Goal: Information Seeking & Learning: Learn about a topic

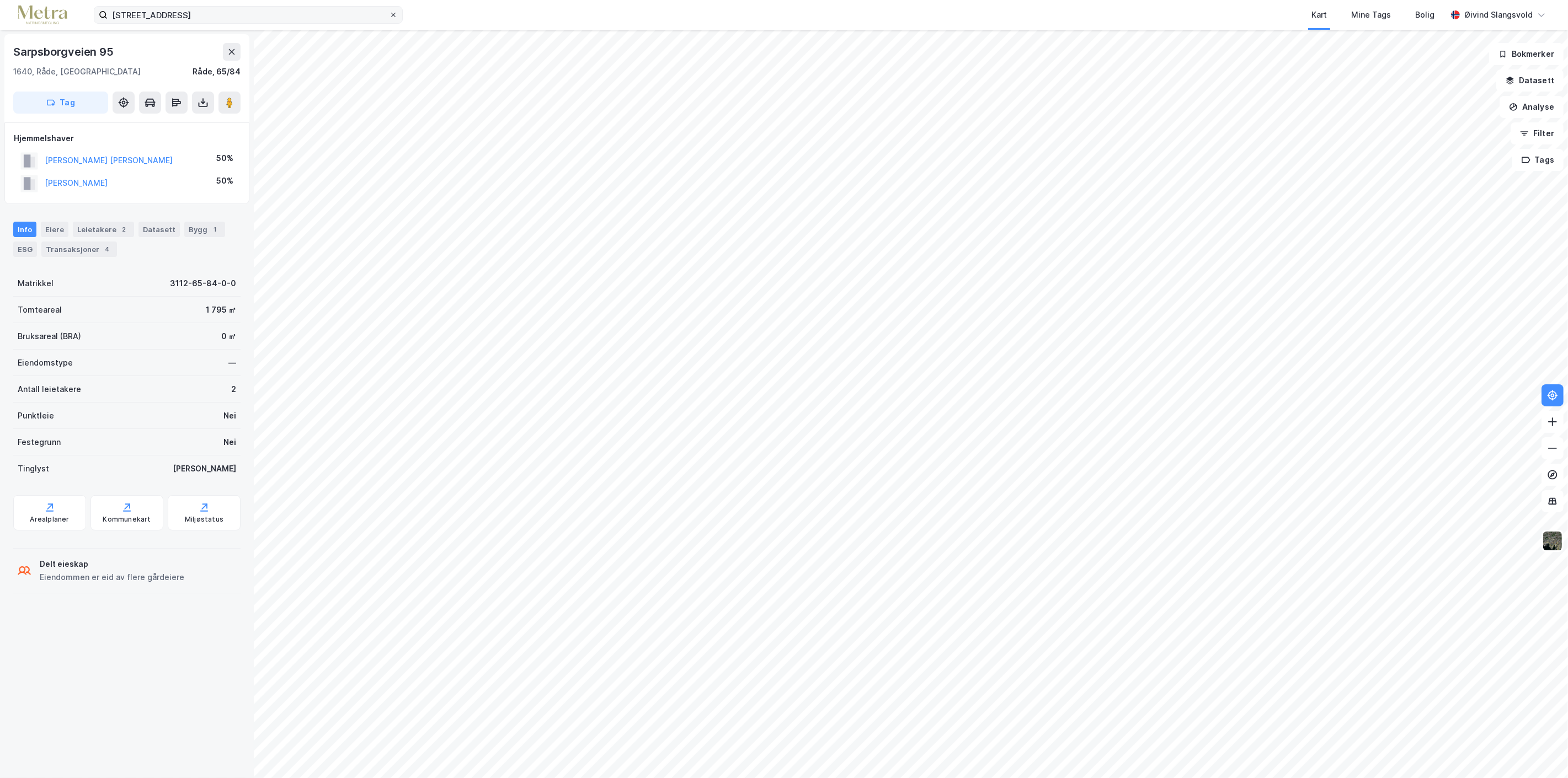
click at [390, 12] on icon at bounding box center [392, 15] width 6 height 6
click at [389, 12] on input "[STREET_ADDRESS]" at bounding box center [248, 15] width 281 height 17
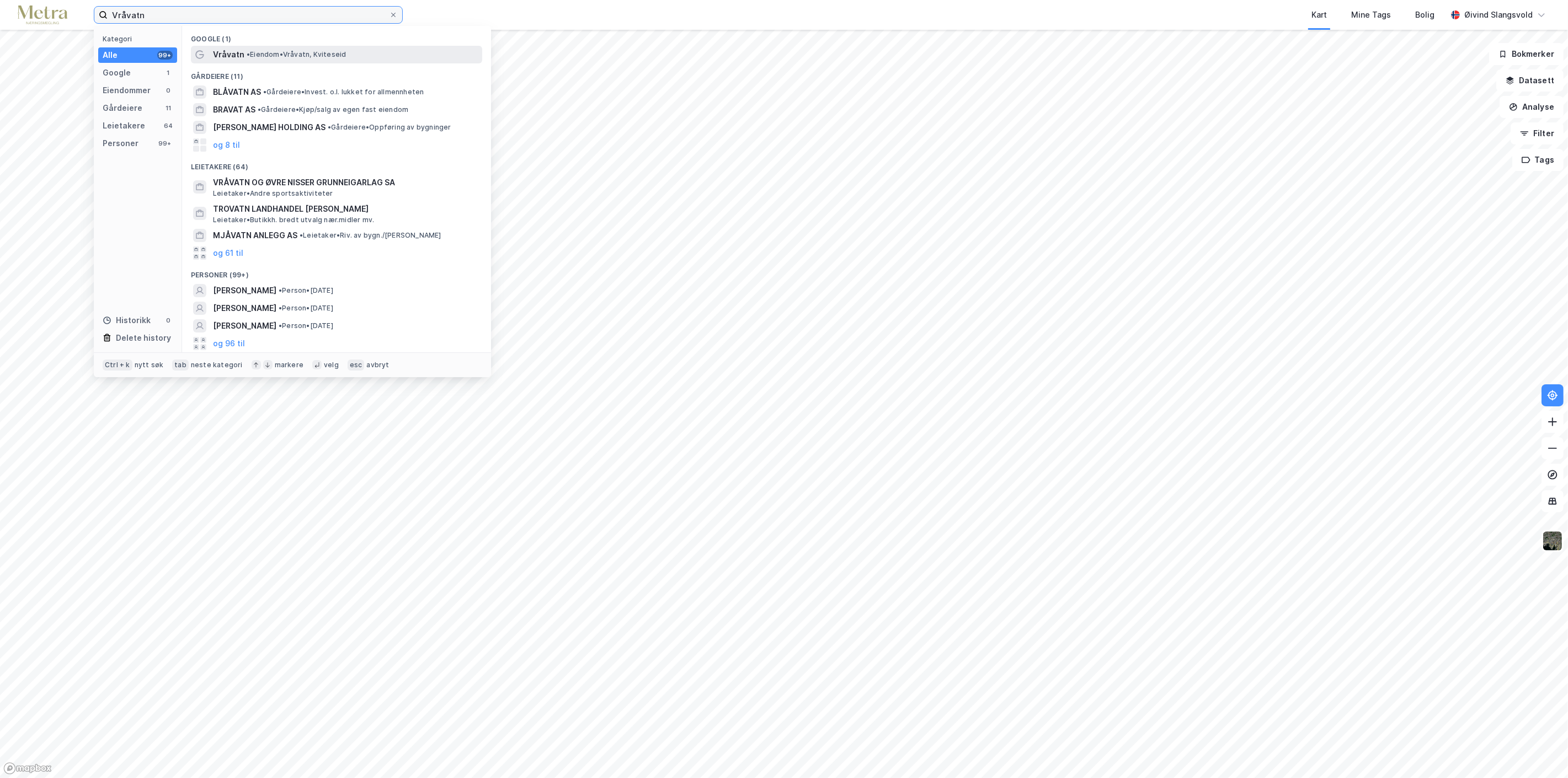
type input "Vråvatn"
click at [274, 51] on span "• Eiendom • Vråvatn, [GEOGRAPHIC_DATA]" at bounding box center [296, 55] width 99 height 9
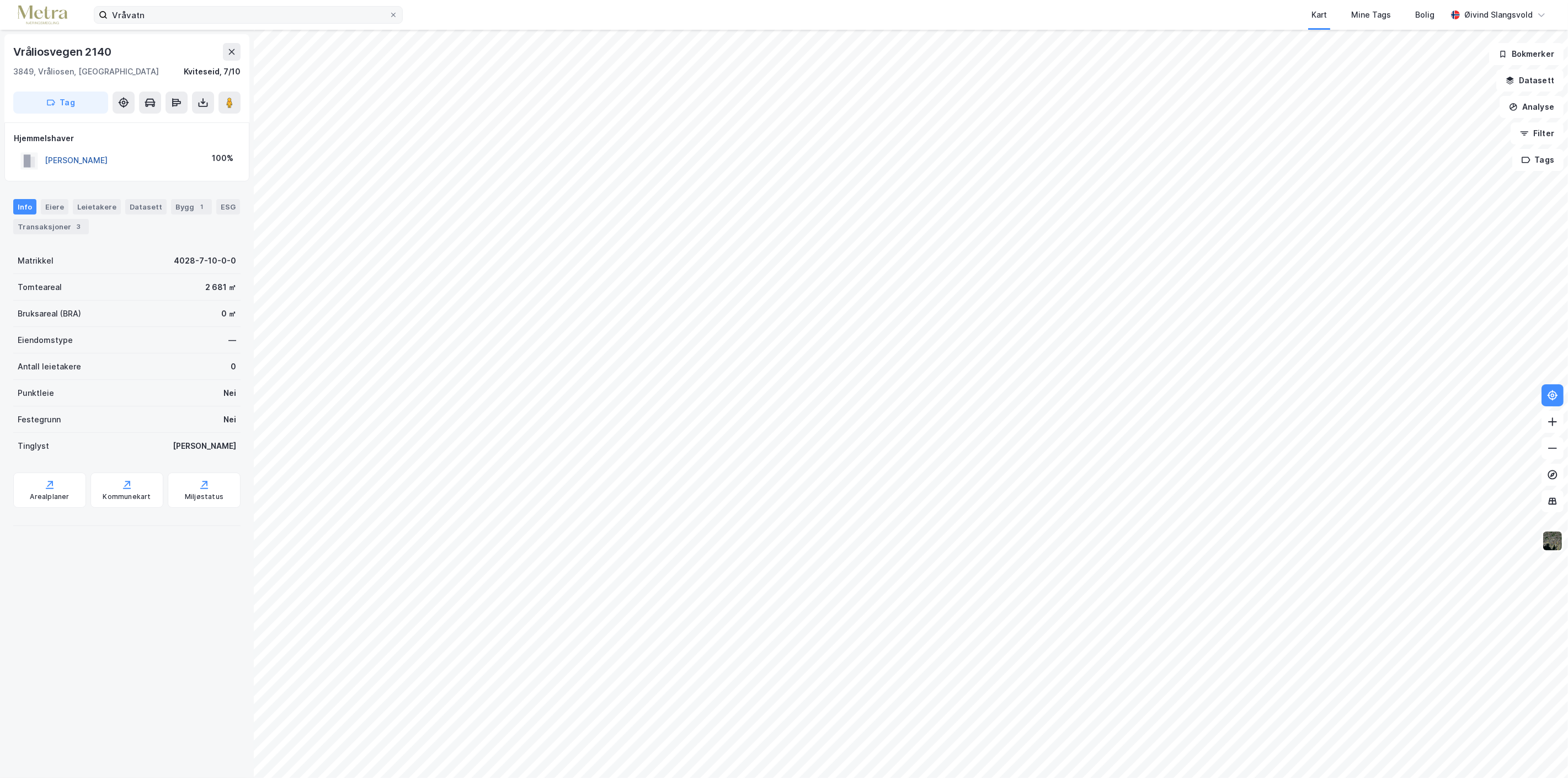
click at [0, 0] on button "[PERSON_NAME]" at bounding box center [0, 0] width 0 height 0
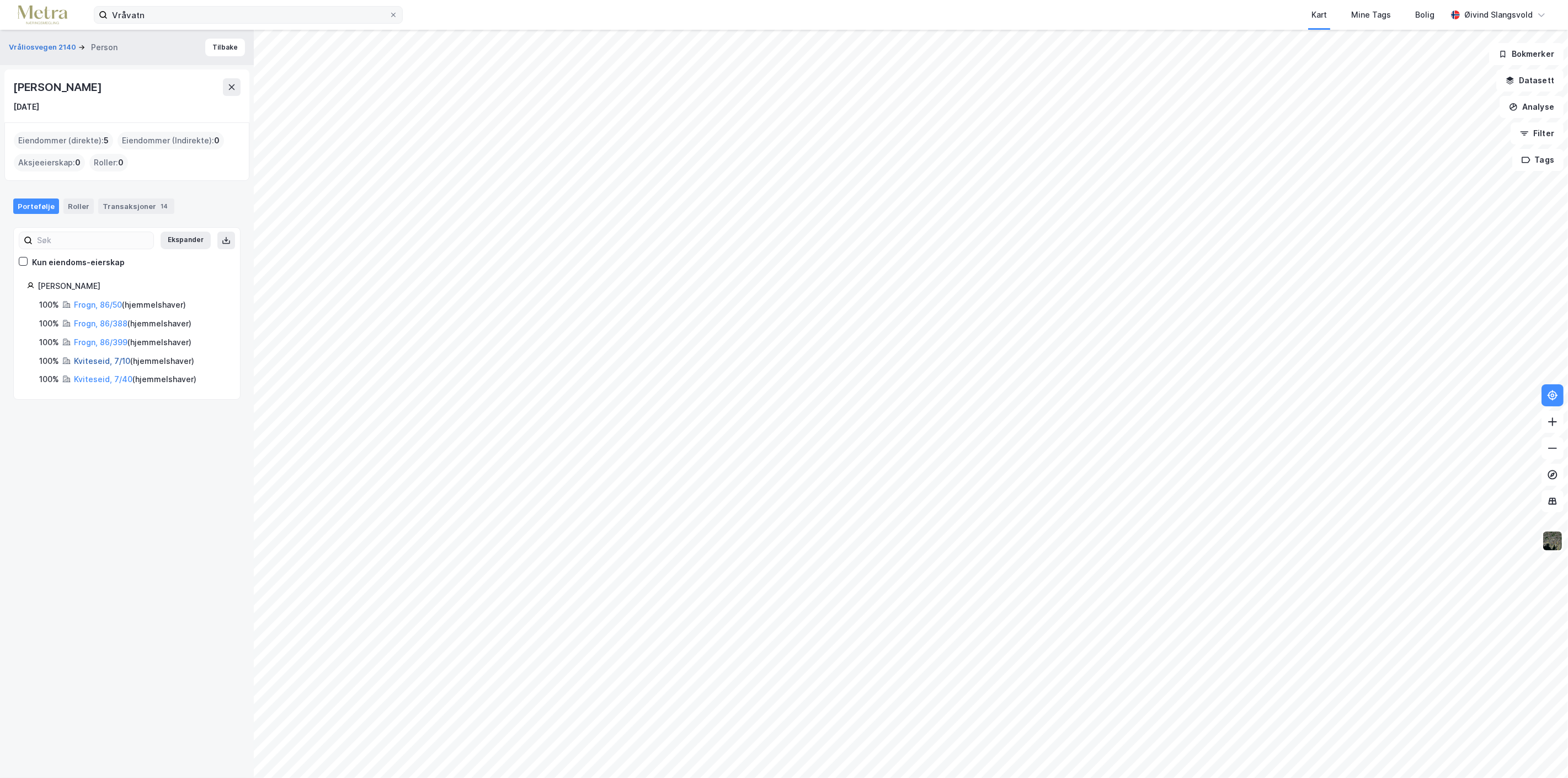
click at [112, 359] on link "Kviteseid, 7/10" at bounding box center [101, 361] width 56 height 9
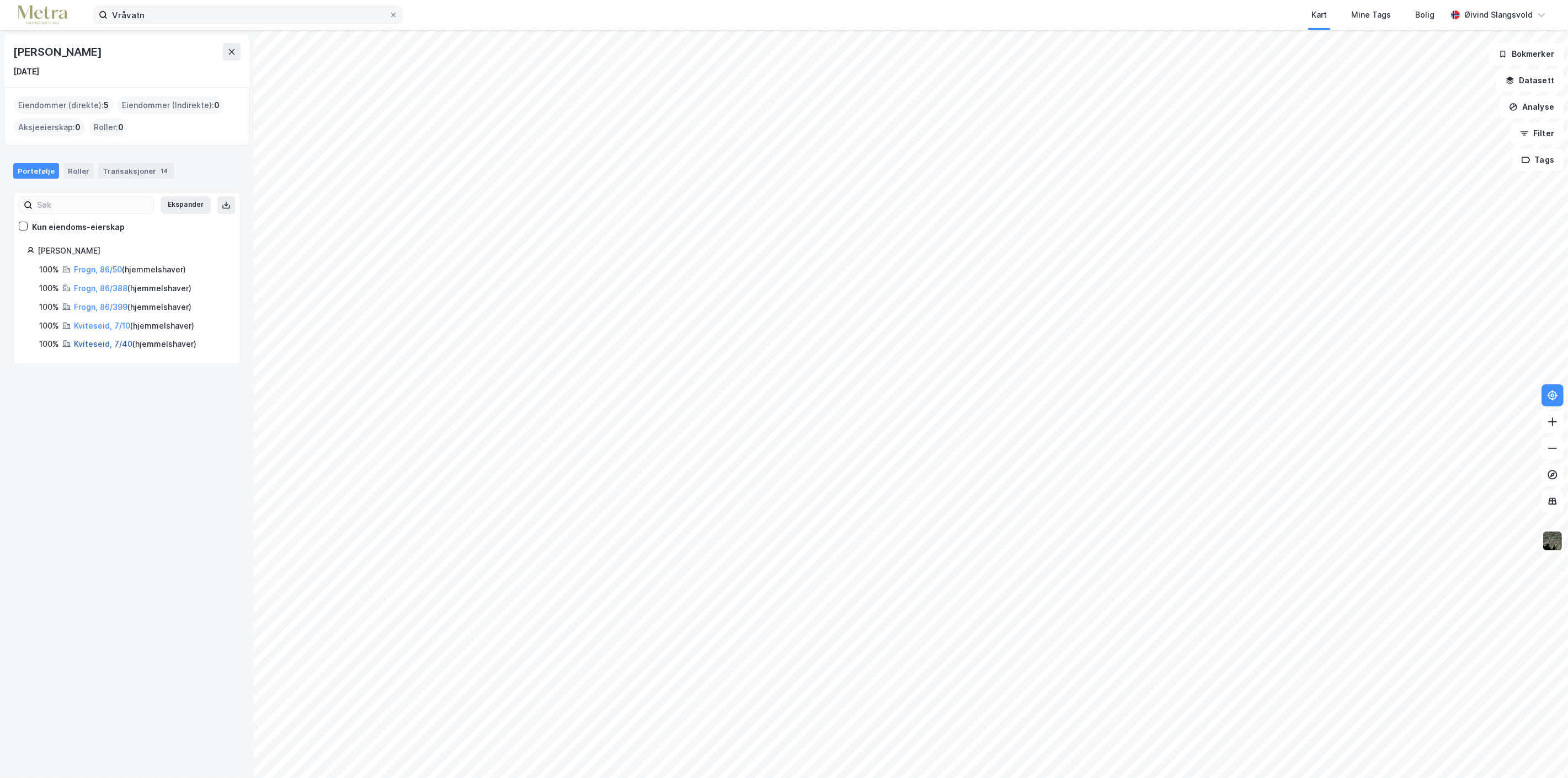
click at [97, 344] on link "Kviteseid, 7/40" at bounding box center [103, 344] width 59 height 9
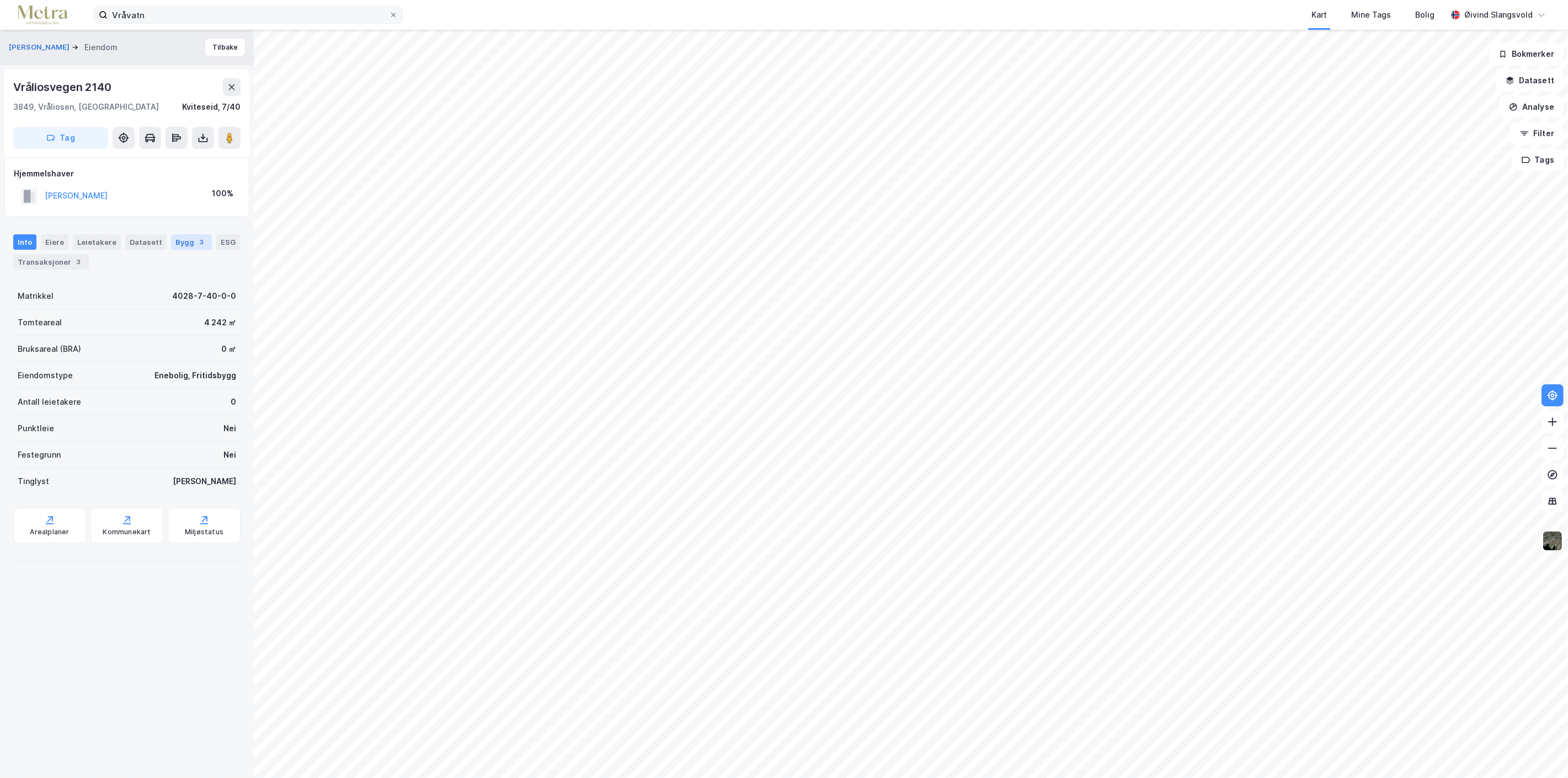
click at [178, 239] on div "Bygg 3" at bounding box center [191, 242] width 40 height 16
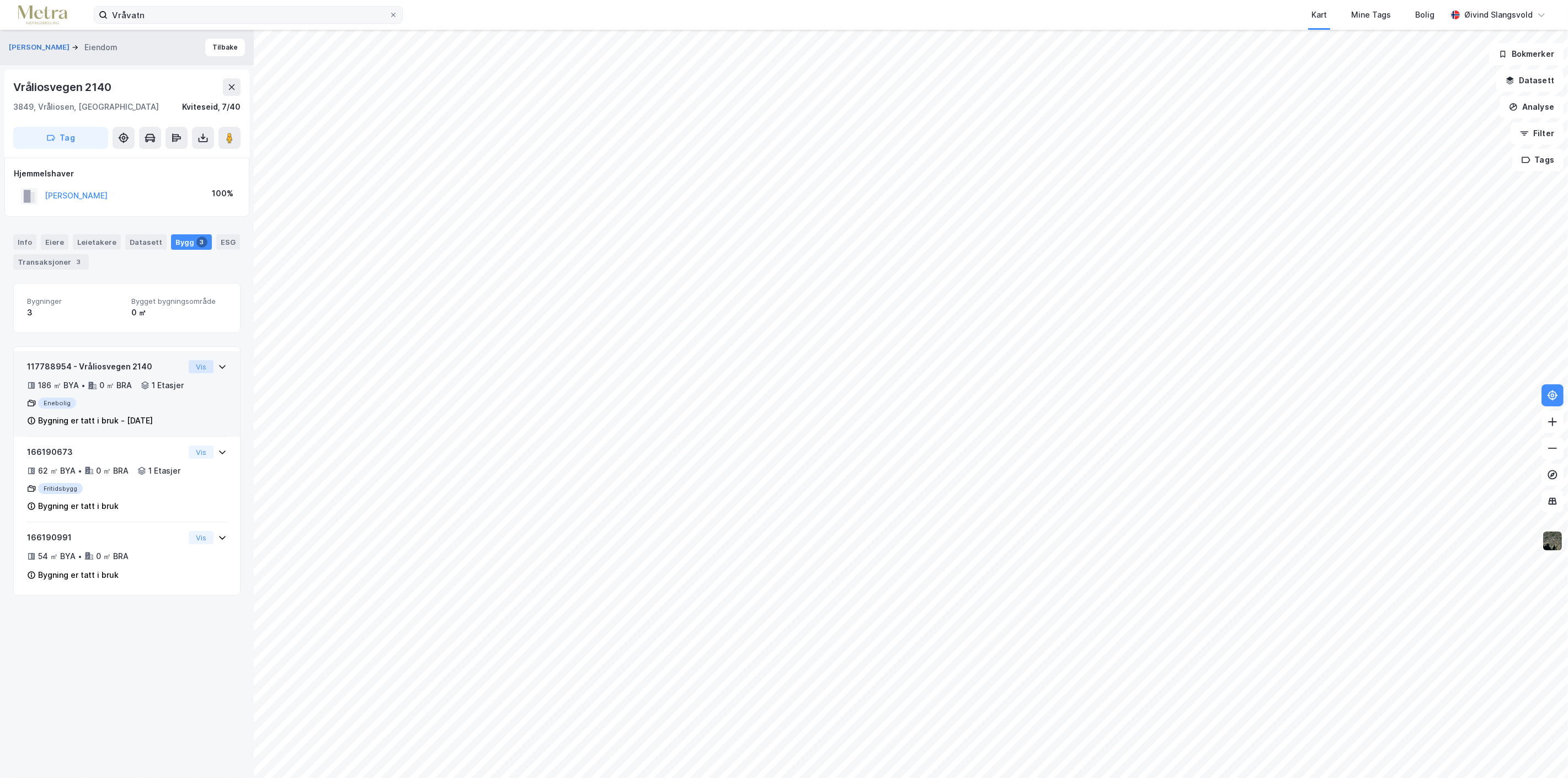
click at [192, 365] on button "Vis" at bounding box center [200, 366] width 25 height 13
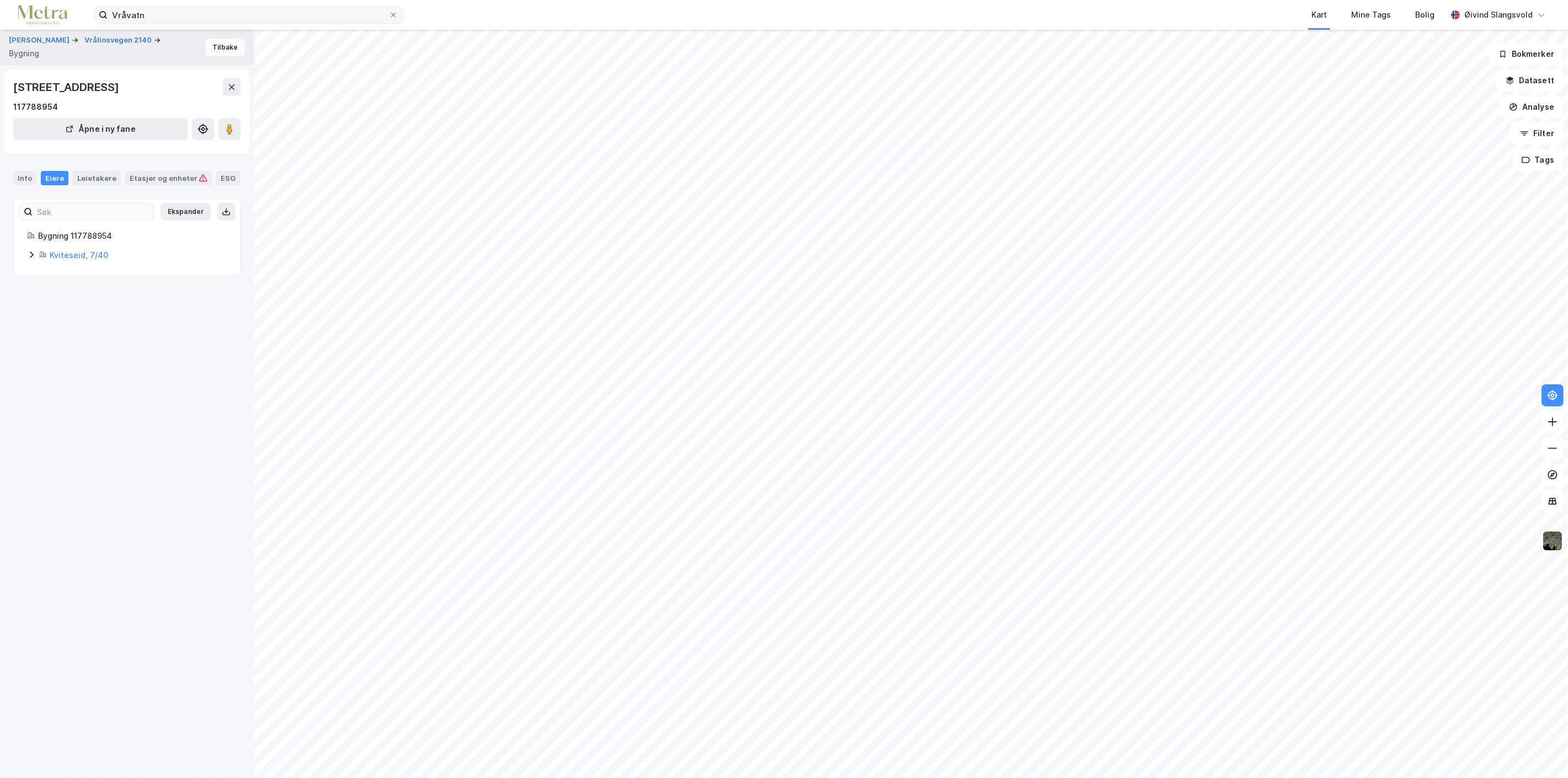
click at [221, 46] on button "Tilbake" at bounding box center [224, 47] width 40 height 17
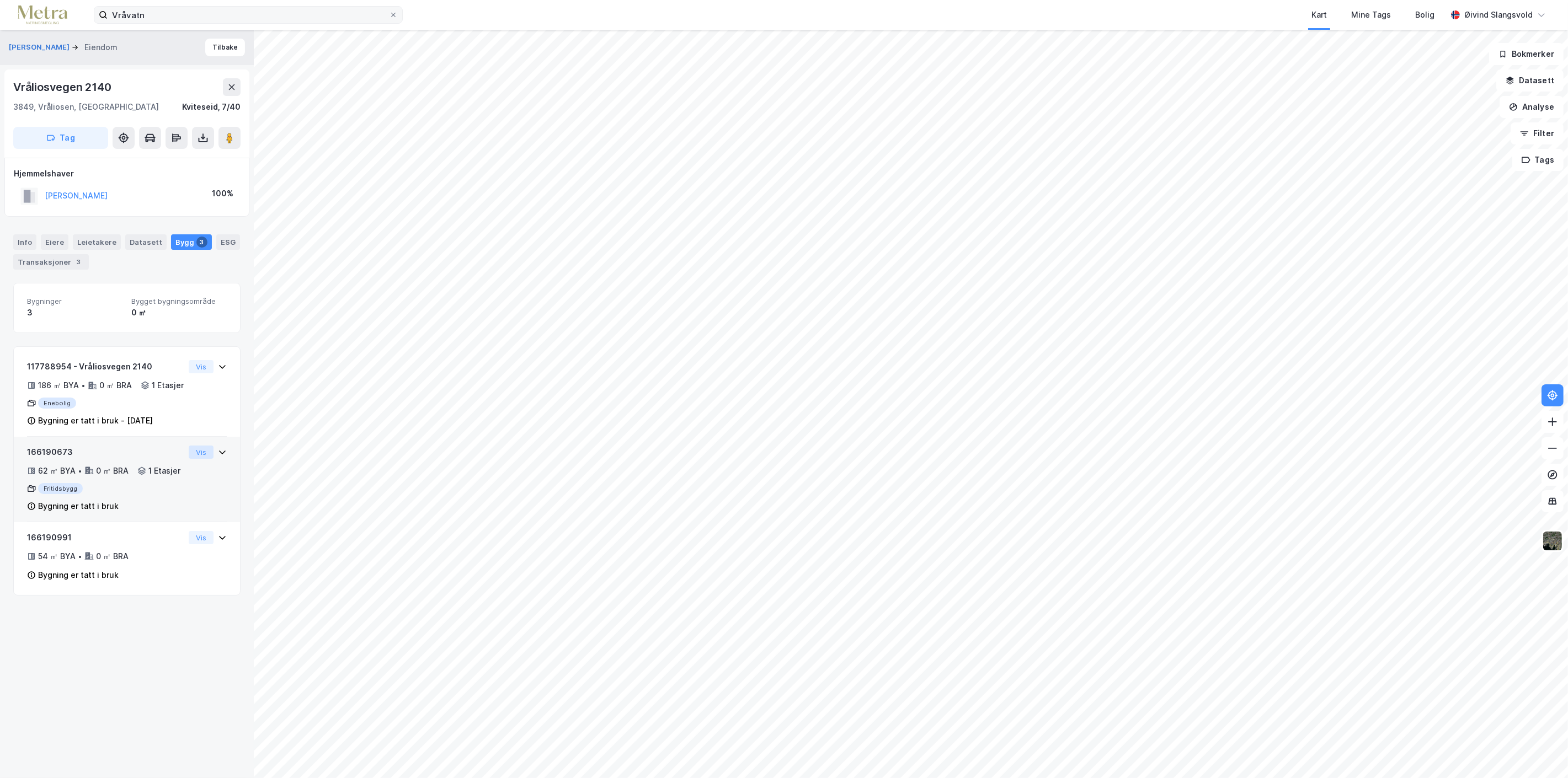
click at [188, 458] on button "Vis" at bounding box center [200, 452] width 25 height 13
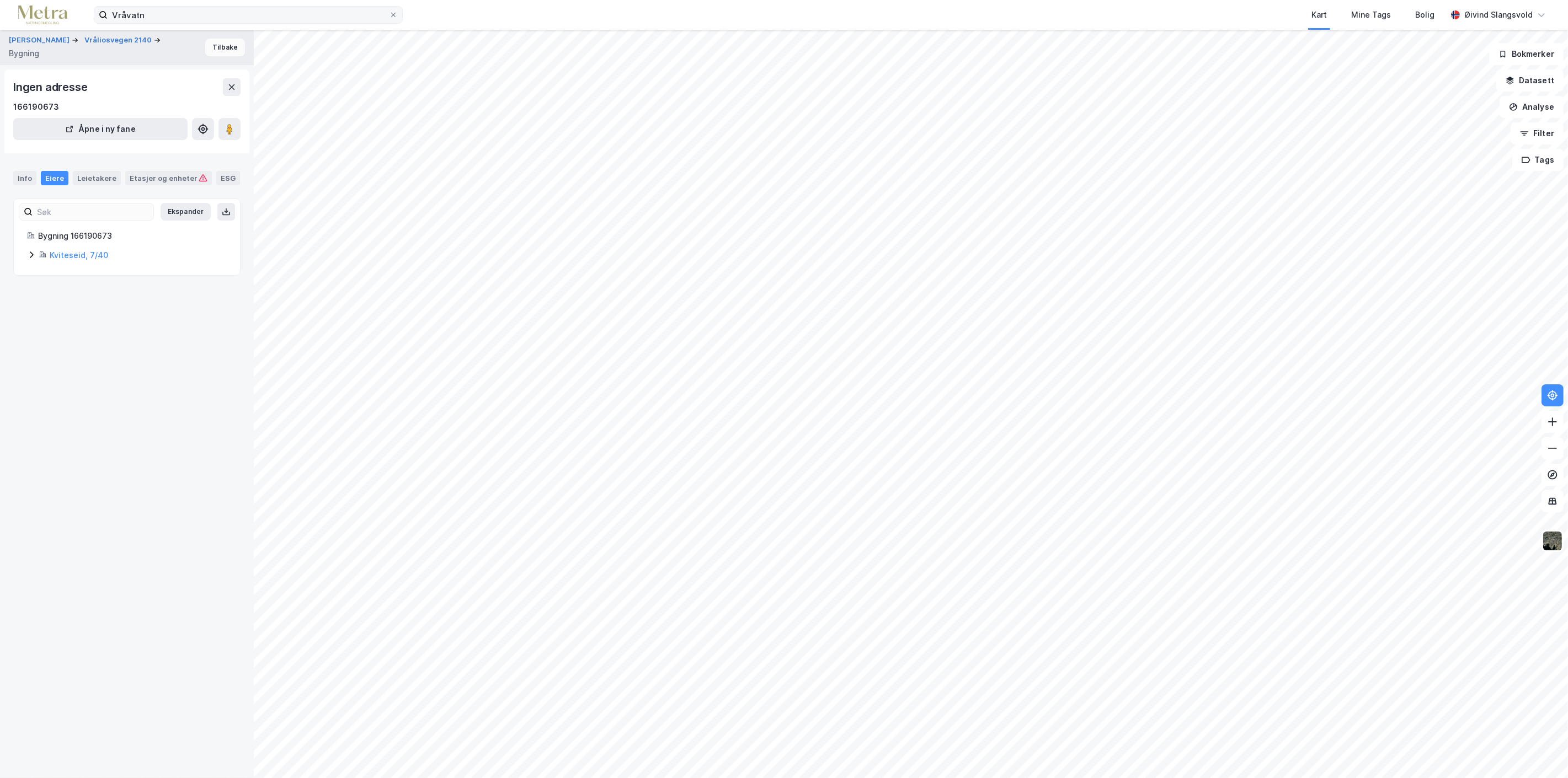
click at [211, 51] on button "Tilbake" at bounding box center [224, 47] width 40 height 17
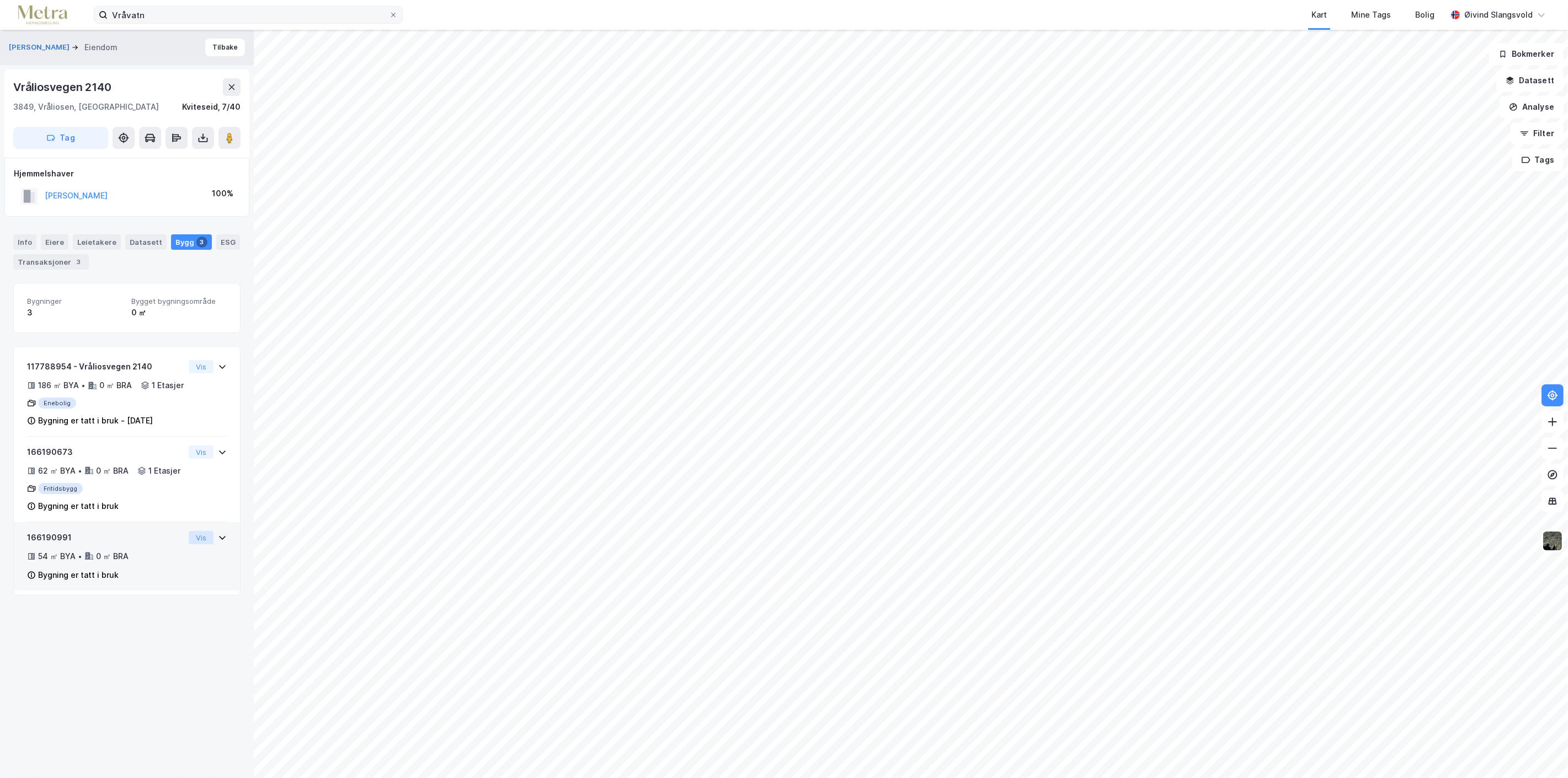
click at [188, 544] on button "Vis" at bounding box center [200, 537] width 25 height 13
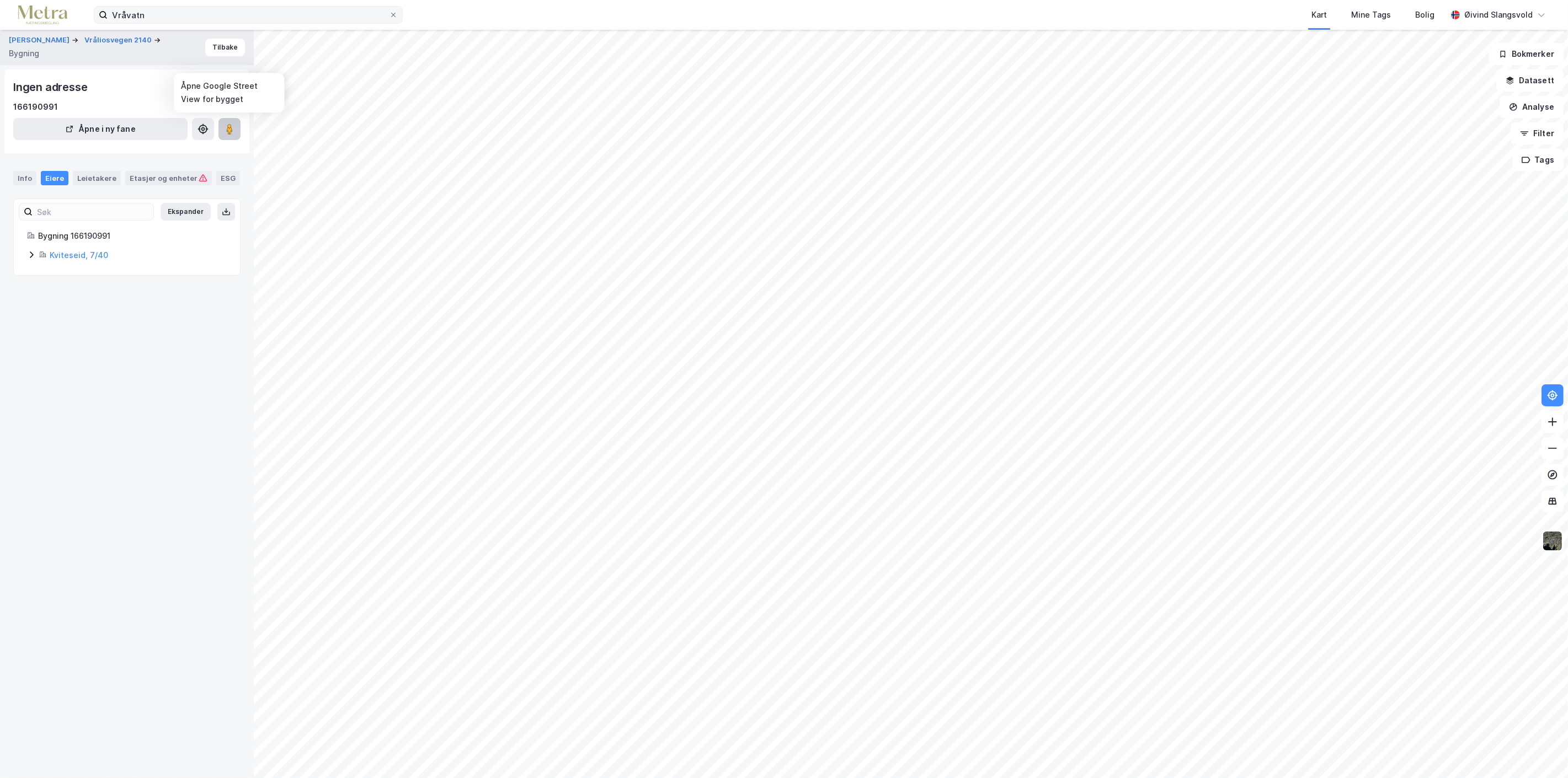
click at [230, 125] on image at bounding box center [229, 129] width 6 height 11
click at [217, 45] on button "Tilbake" at bounding box center [224, 47] width 40 height 17
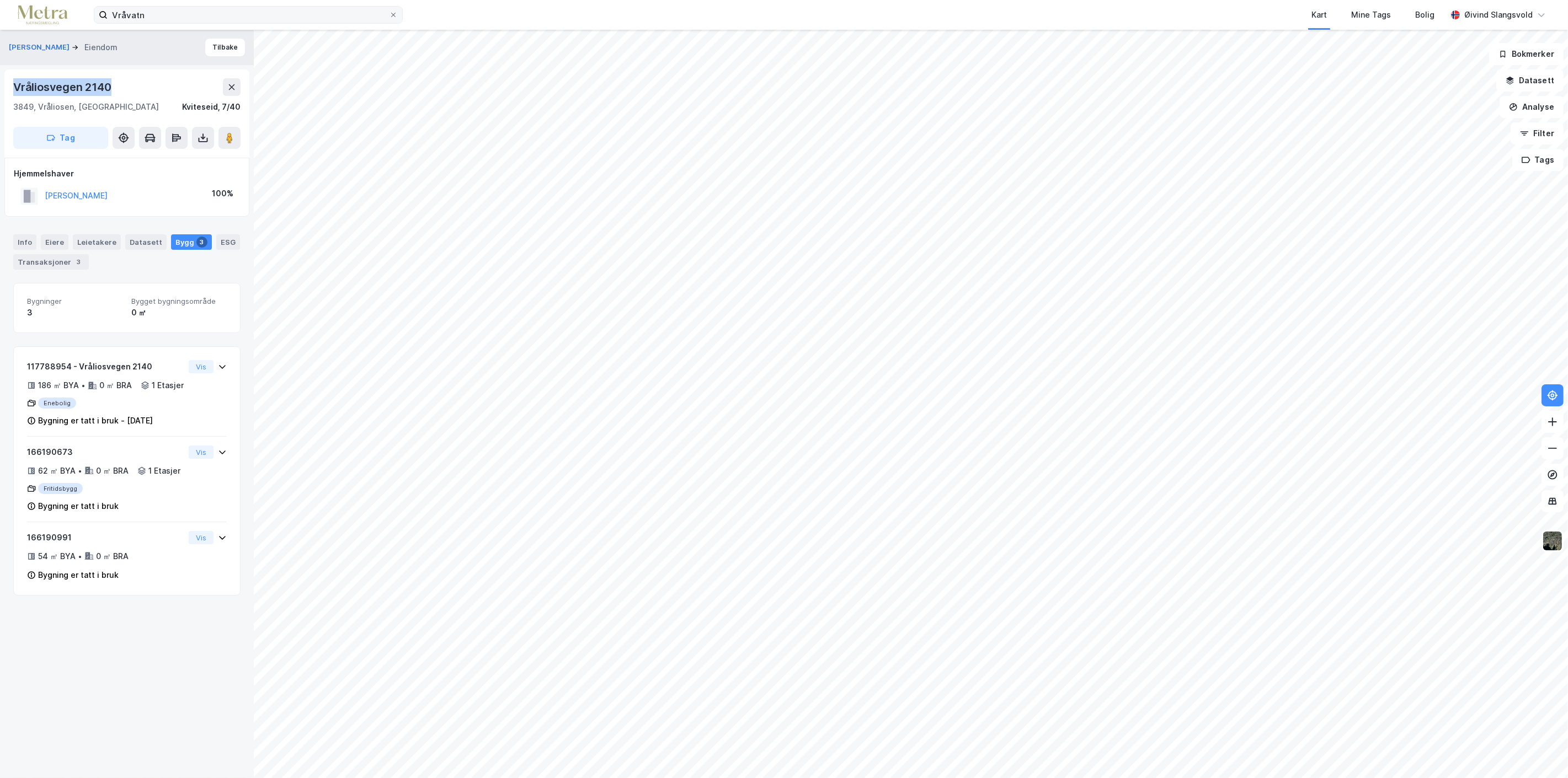
drag, startPoint x: 13, startPoint y: 85, endPoint x: 119, endPoint y: 85, distance: 106.0
click at [119, 85] on div "Vråliosvegen 2140" at bounding box center [126, 86] width 227 height 17
copy div "Vråliosvegen 2140"
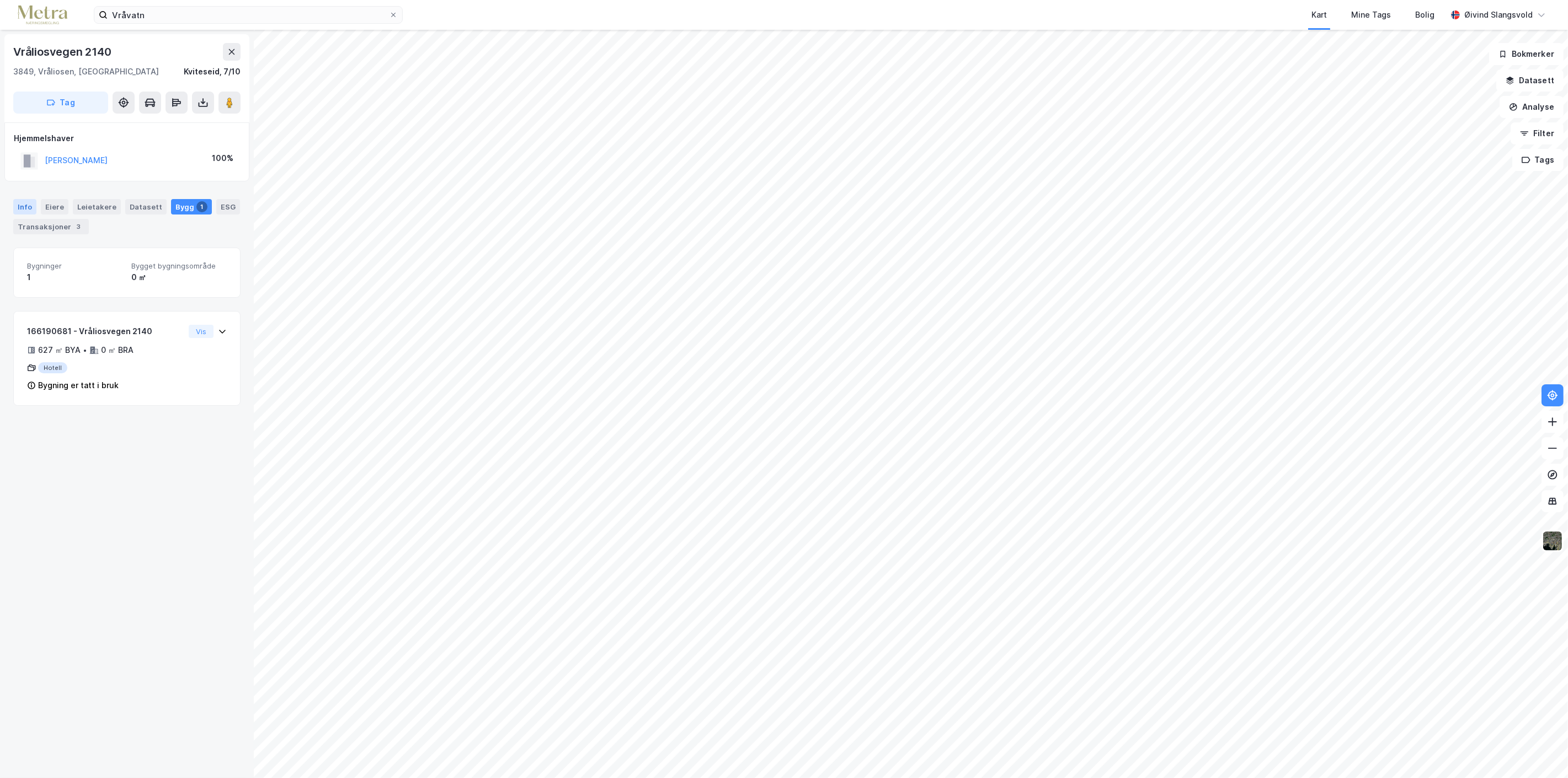
click at [22, 201] on div "Info" at bounding box center [24, 207] width 23 height 16
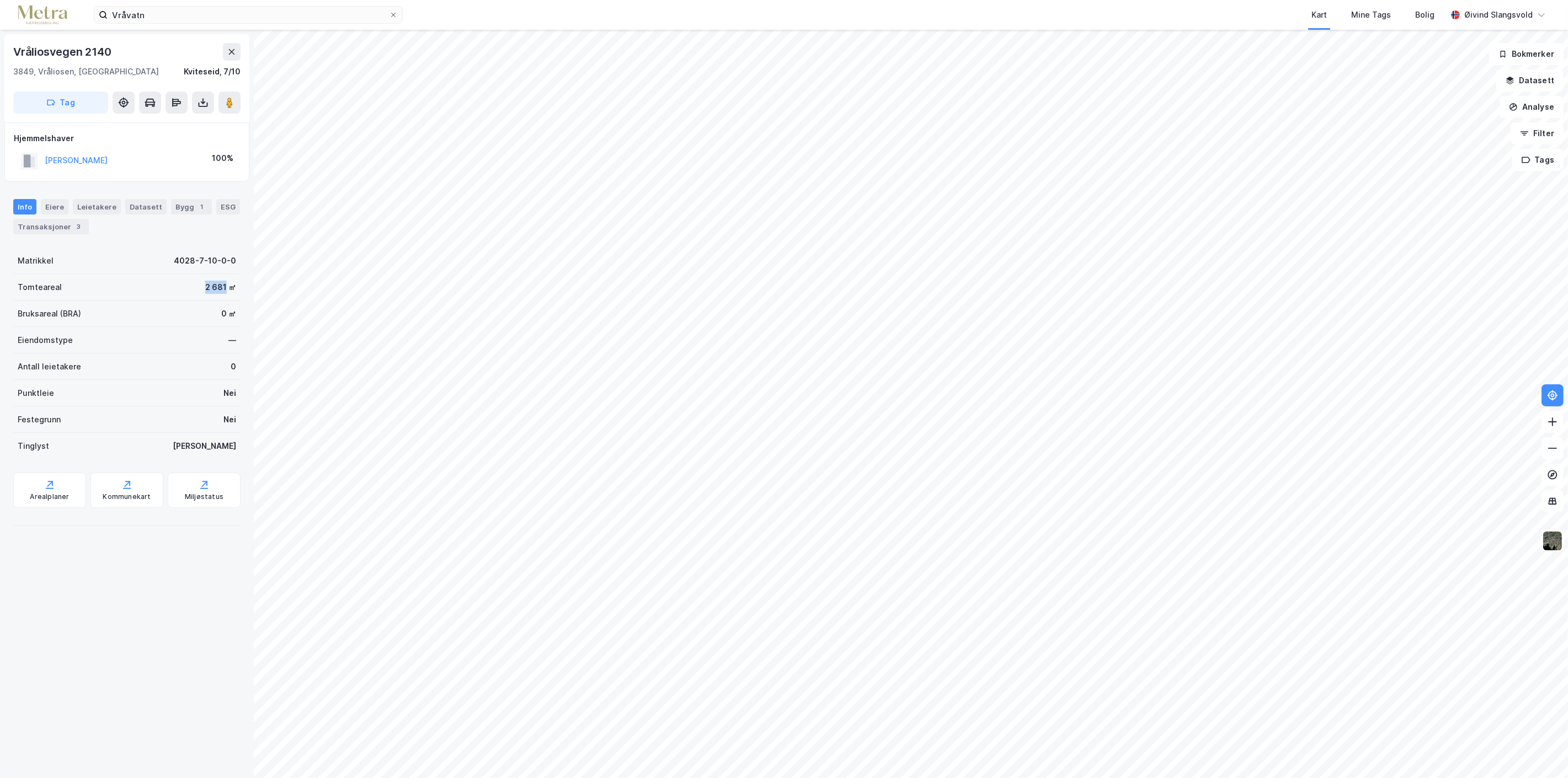
drag, startPoint x: 194, startPoint y: 288, endPoint x: 216, endPoint y: 288, distance: 22.0
click at [216, 288] on div "Tomteareal 2 681 ㎡" at bounding box center [126, 287] width 227 height 27
copy div "2 681"
click at [177, 205] on div "Bygg 1" at bounding box center [191, 207] width 40 height 16
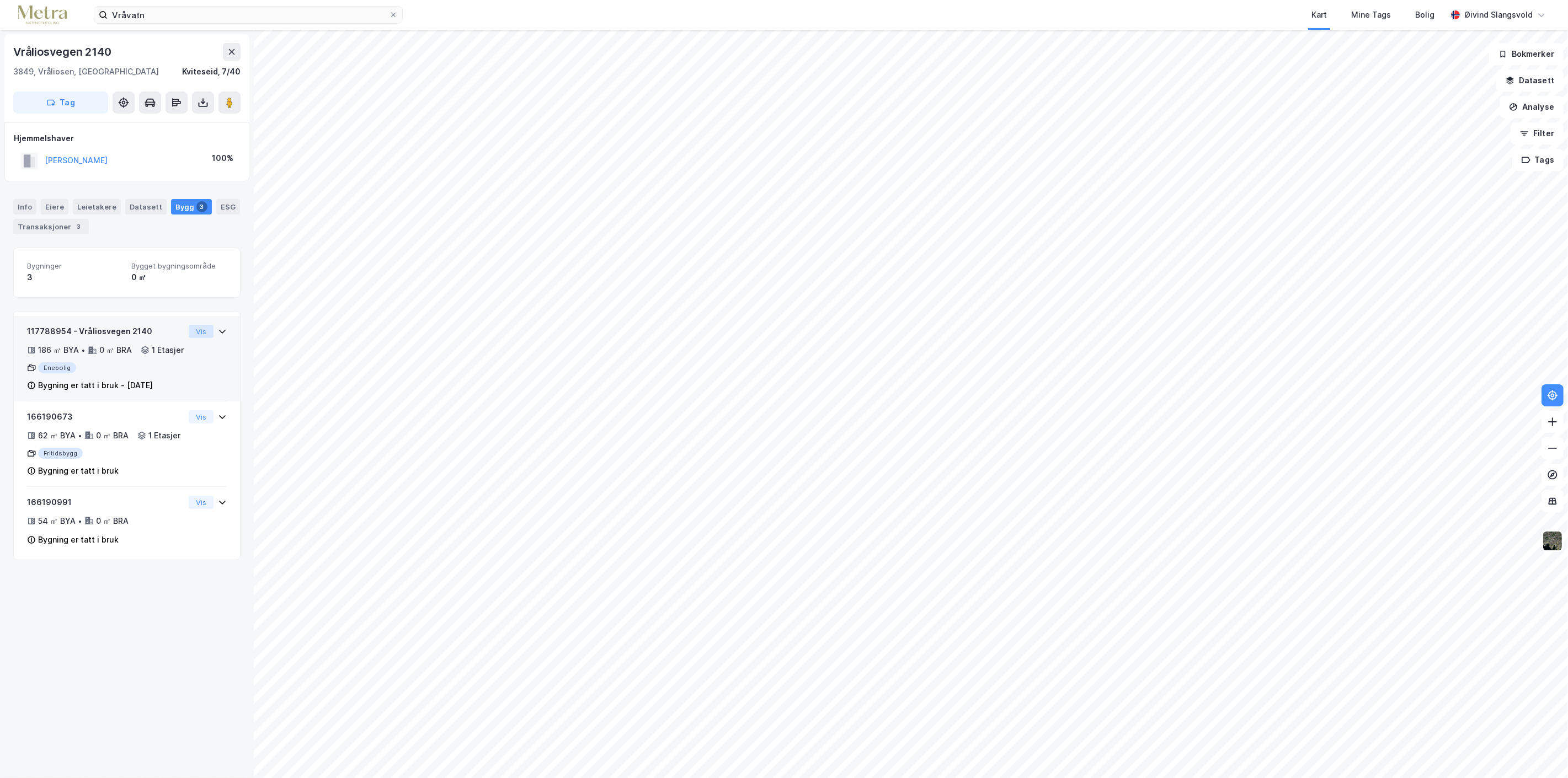
click at [188, 330] on button "Vis" at bounding box center [200, 332] width 25 height 13
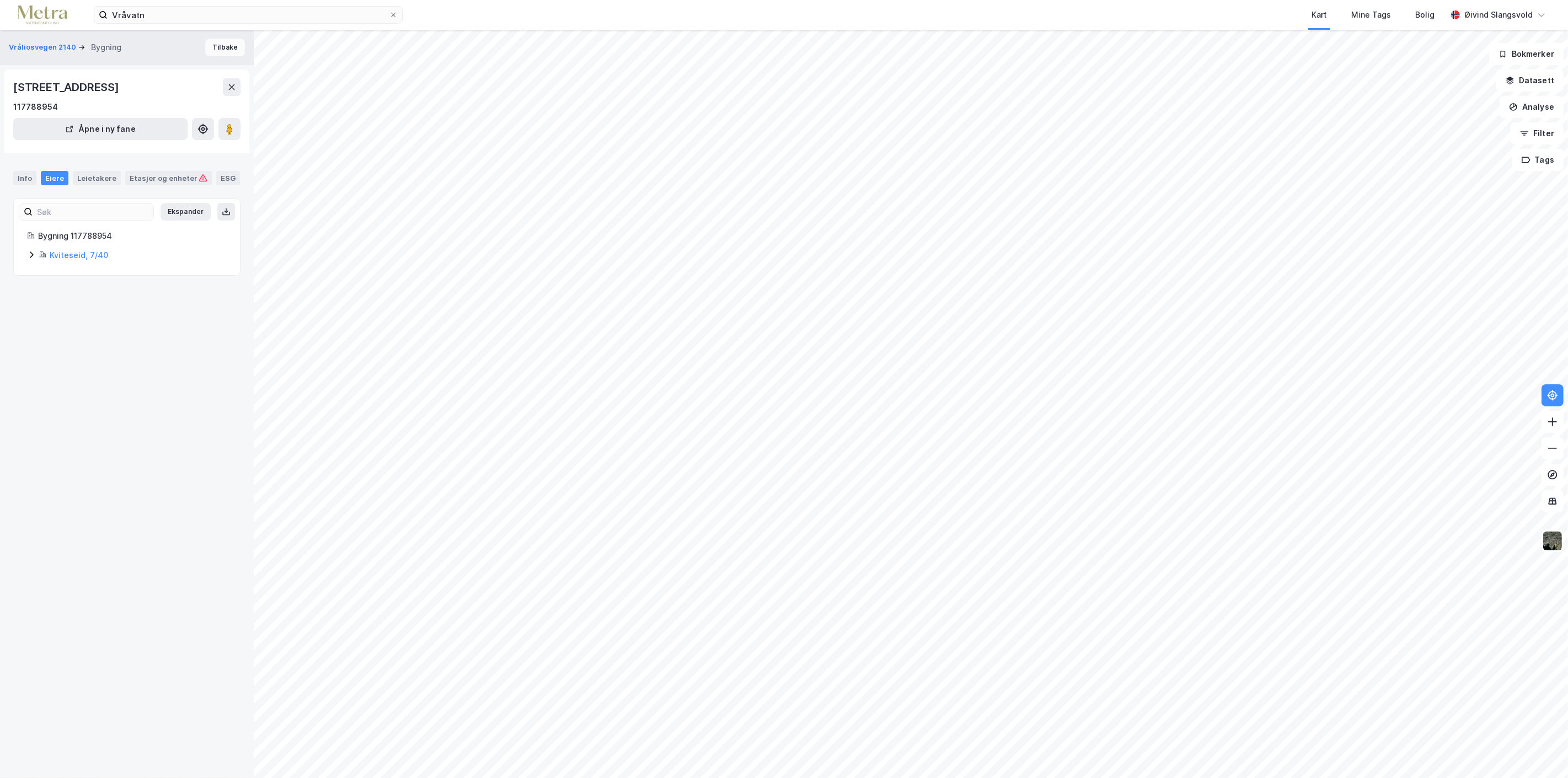
click at [222, 47] on button "Tilbake" at bounding box center [224, 47] width 40 height 17
click at [158, 175] on div "Etasjer og enheter" at bounding box center [168, 177] width 78 height 10
click at [223, 46] on button "Tilbake" at bounding box center [224, 47] width 40 height 17
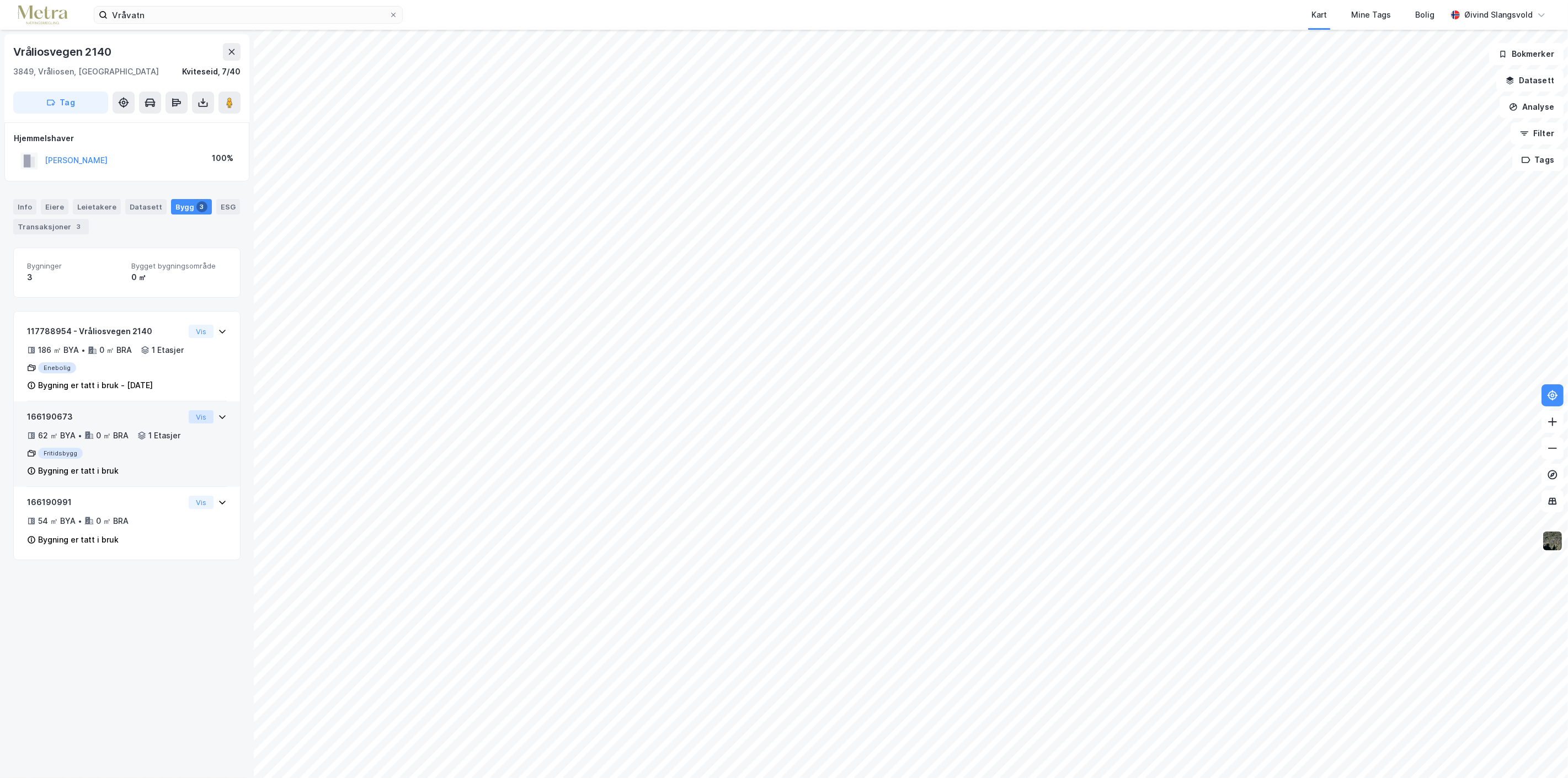
click at [190, 423] on button "Vis" at bounding box center [200, 417] width 25 height 13
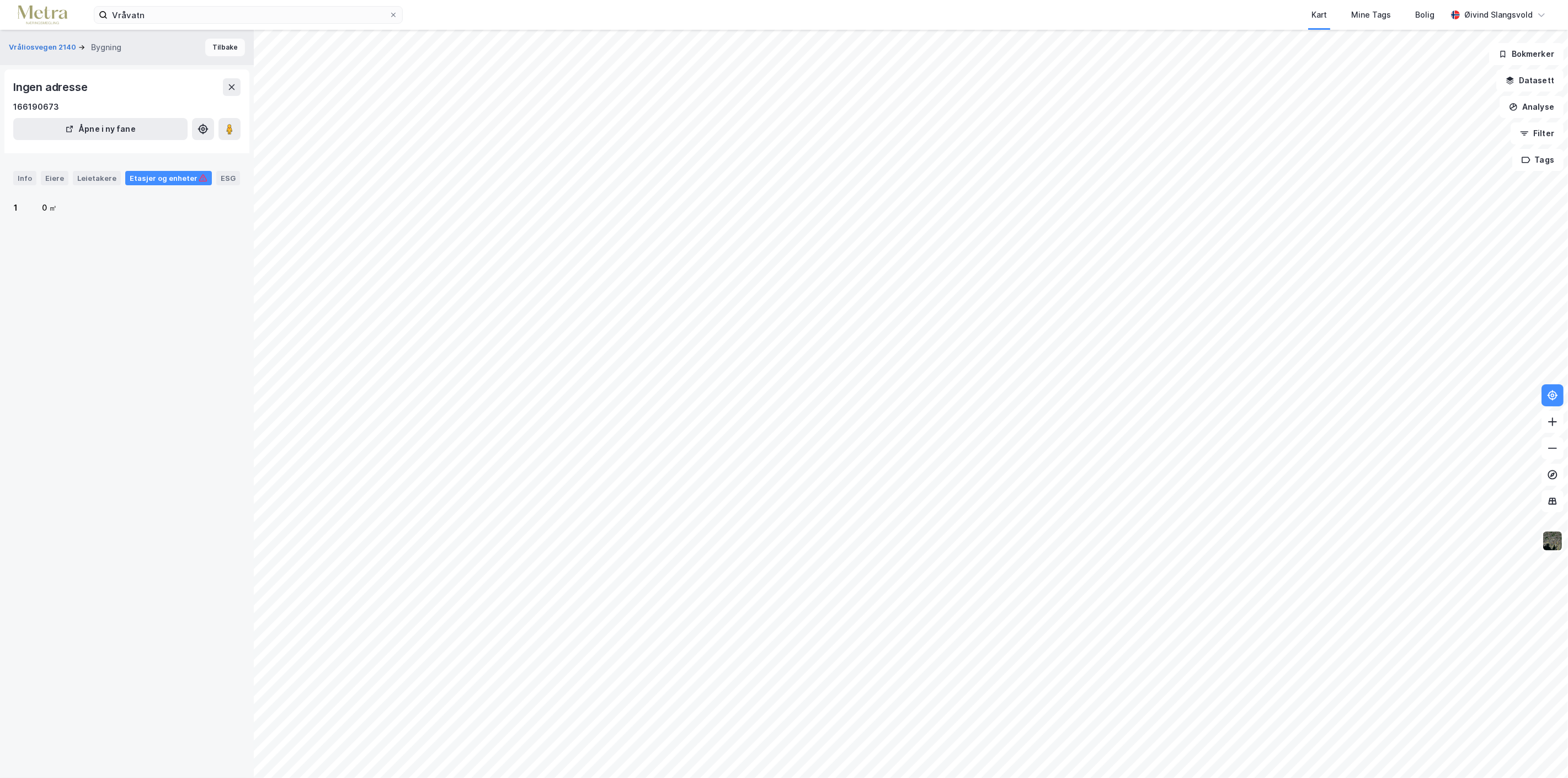
click at [216, 45] on button "Tilbake" at bounding box center [224, 47] width 40 height 17
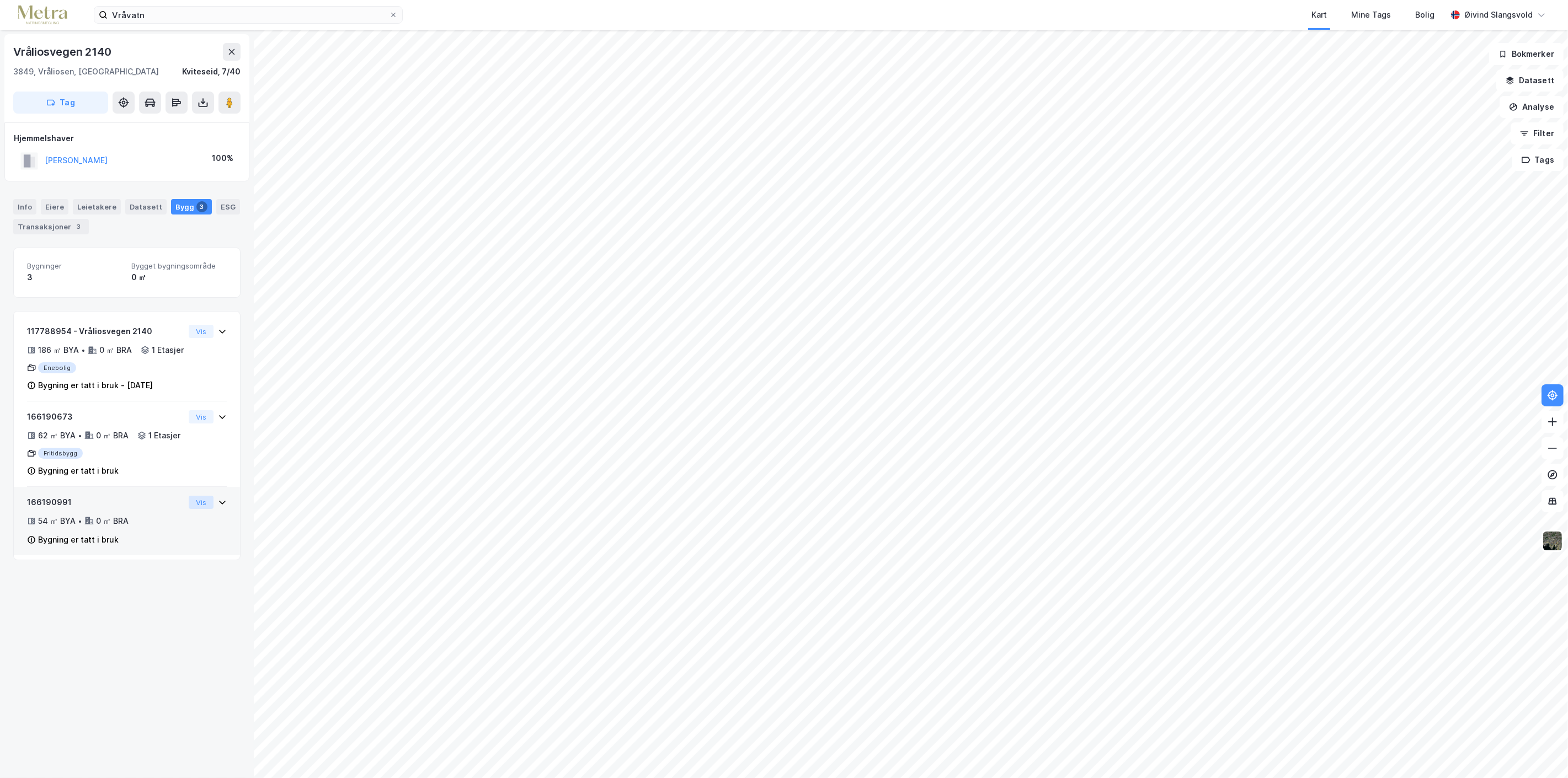
click at [191, 509] on button "Vis" at bounding box center [200, 502] width 25 height 13
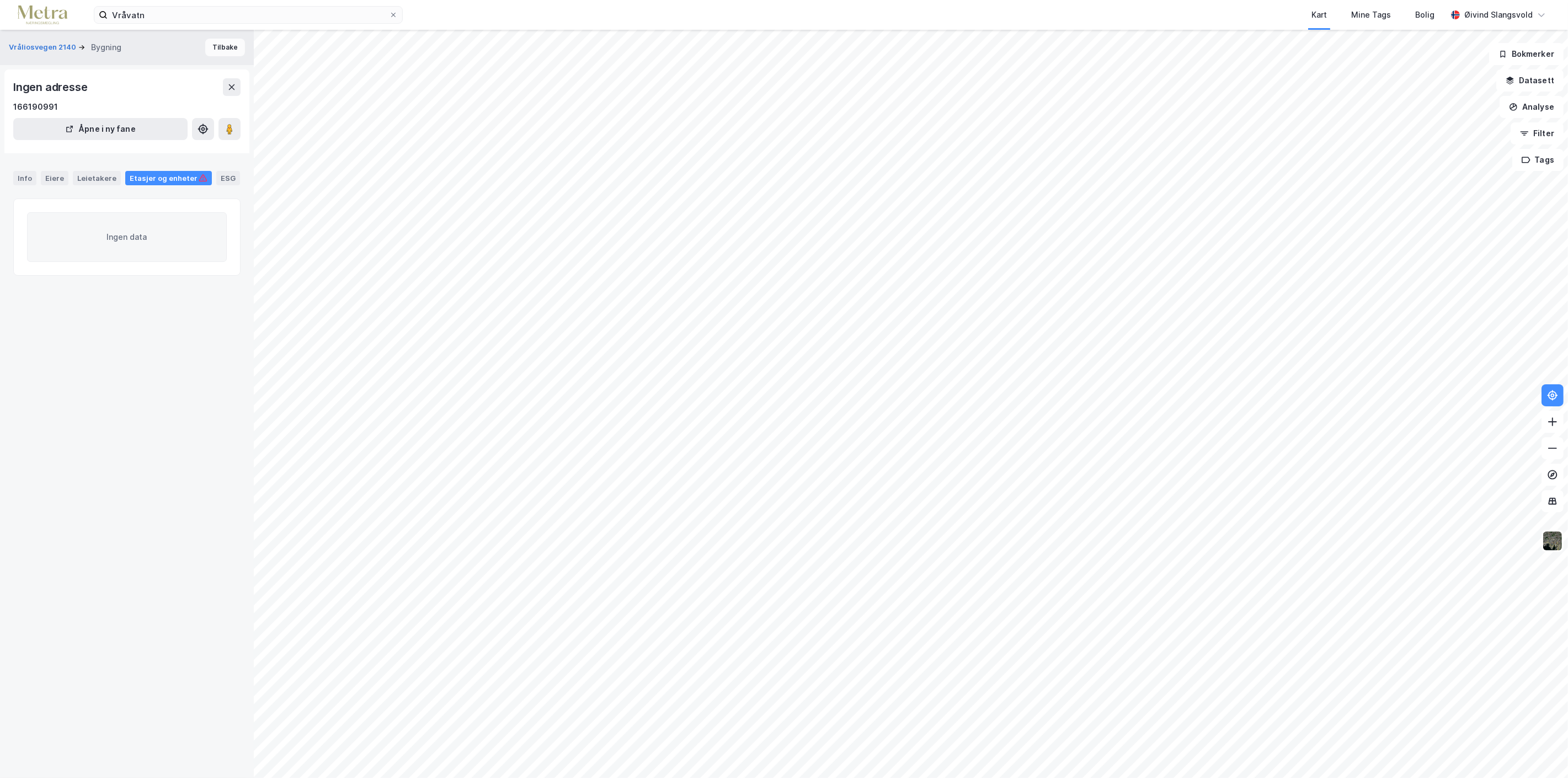
click at [219, 47] on button "Tilbake" at bounding box center [224, 47] width 40 height 17
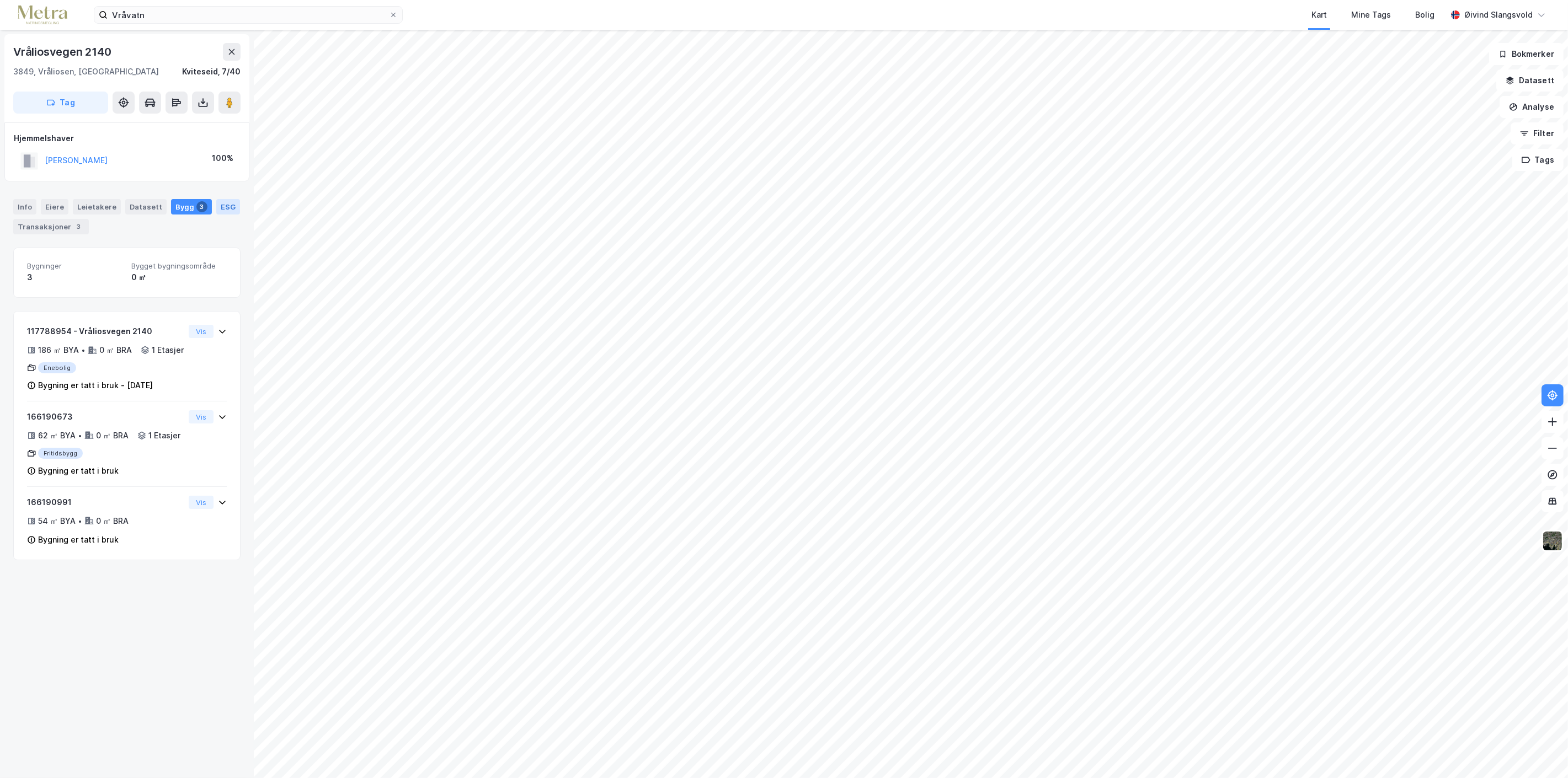
click at [221, 200] on div "ESG" at bounding box center [228, 207] width 24 height 16
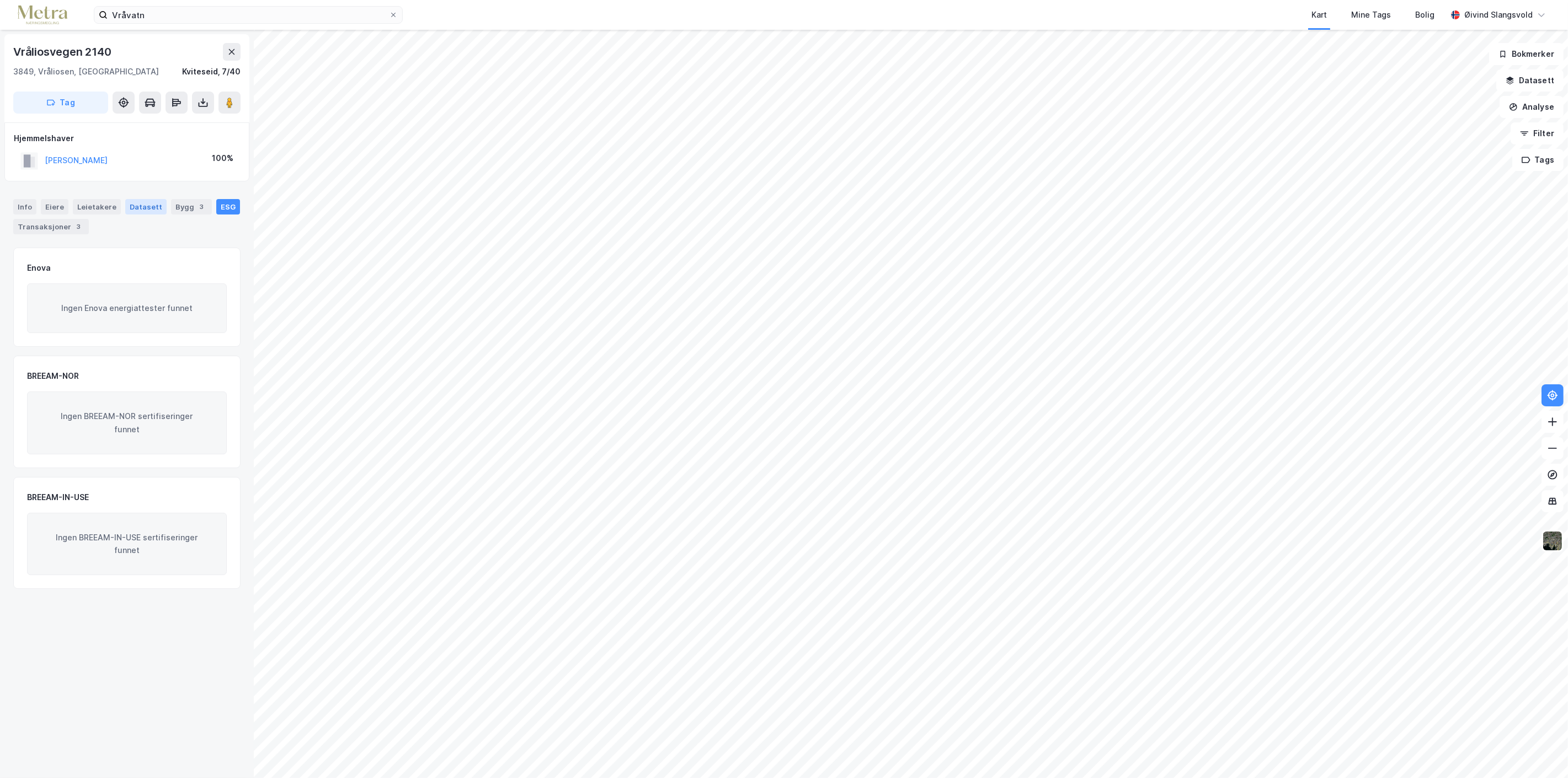
click at [153, 208] on div "Datasett" at bounding box center [145, 207] width 41 height 16
click at [108, 207] on div "Leietakere" at bounding box center [97, 207] width 48 height 16
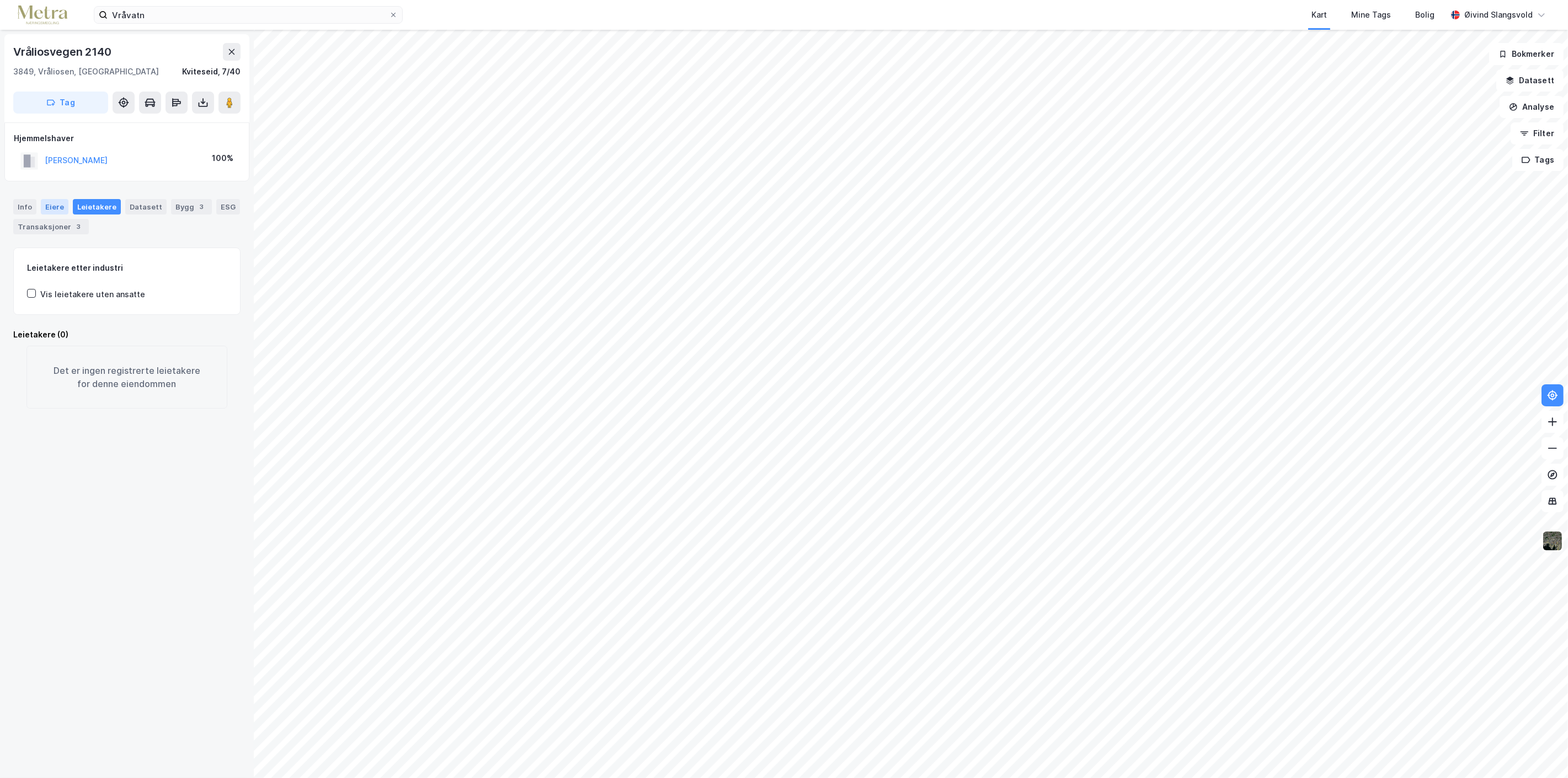
click at [57, 208] on div "Eiere" at bounding box center [54, 207] width 28 height 16
click at [28, 207] on div "Info" at bounding box center [24, 207] width 23 height 16
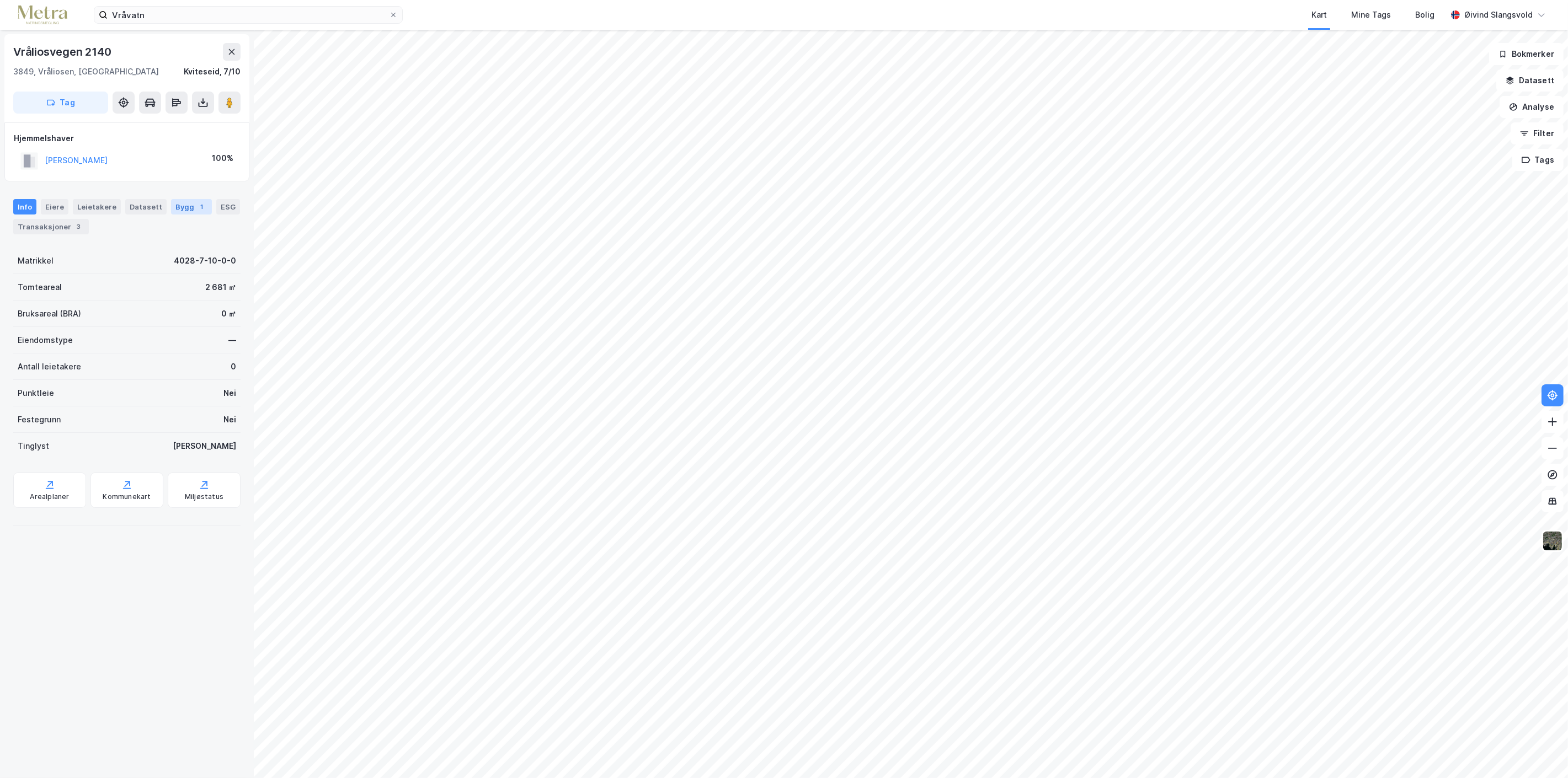
click at [174, 204] on div "Bygg 1" at bounding box center [191, 207] width 40 height 16
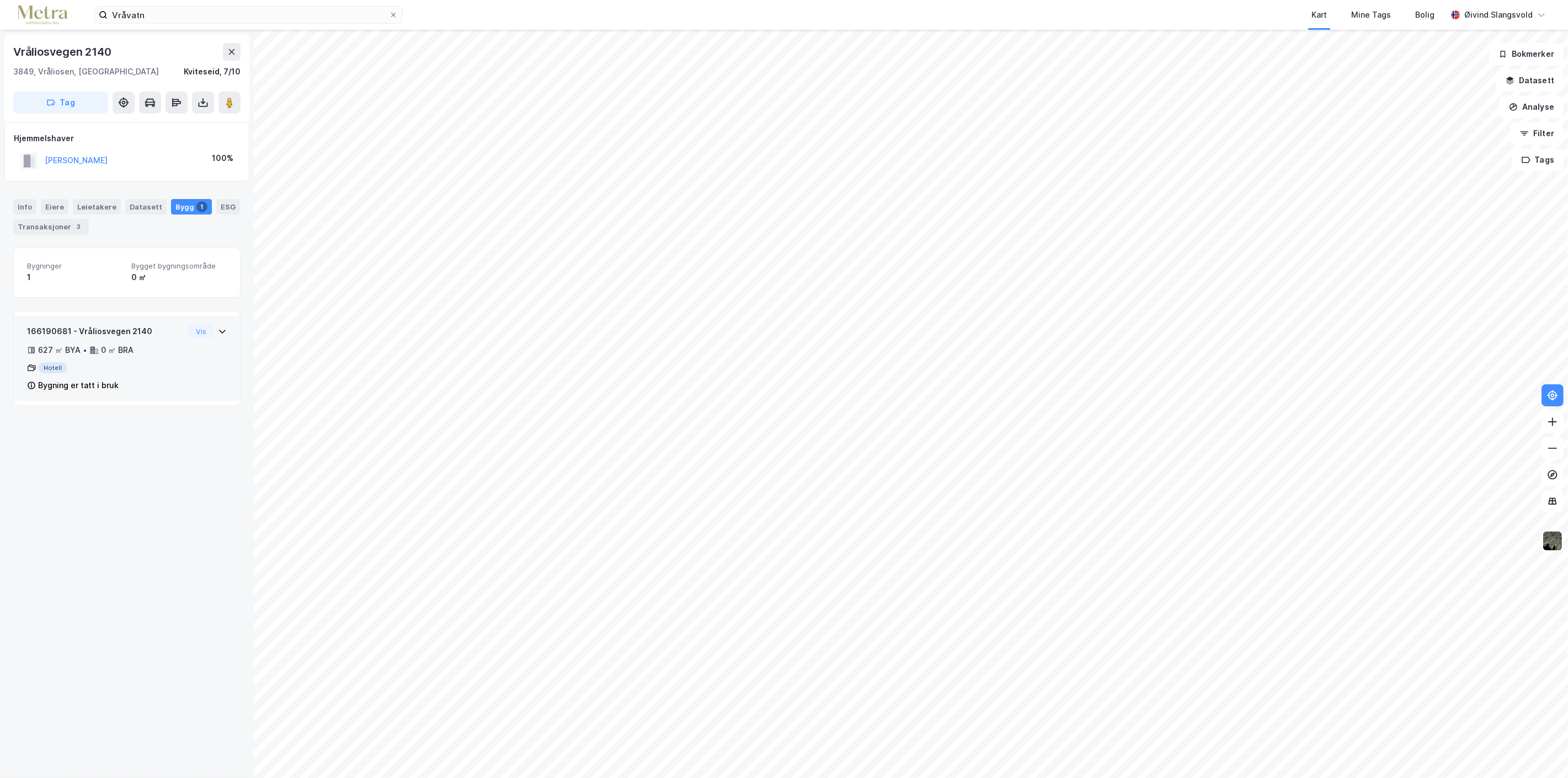
click at [218, 329] on icon at bounding box center [222, 332] width 9 height 9
click at [45, 225] on div "Transaksjoner 3" at bounding box center [51, 226] width 75 height 16
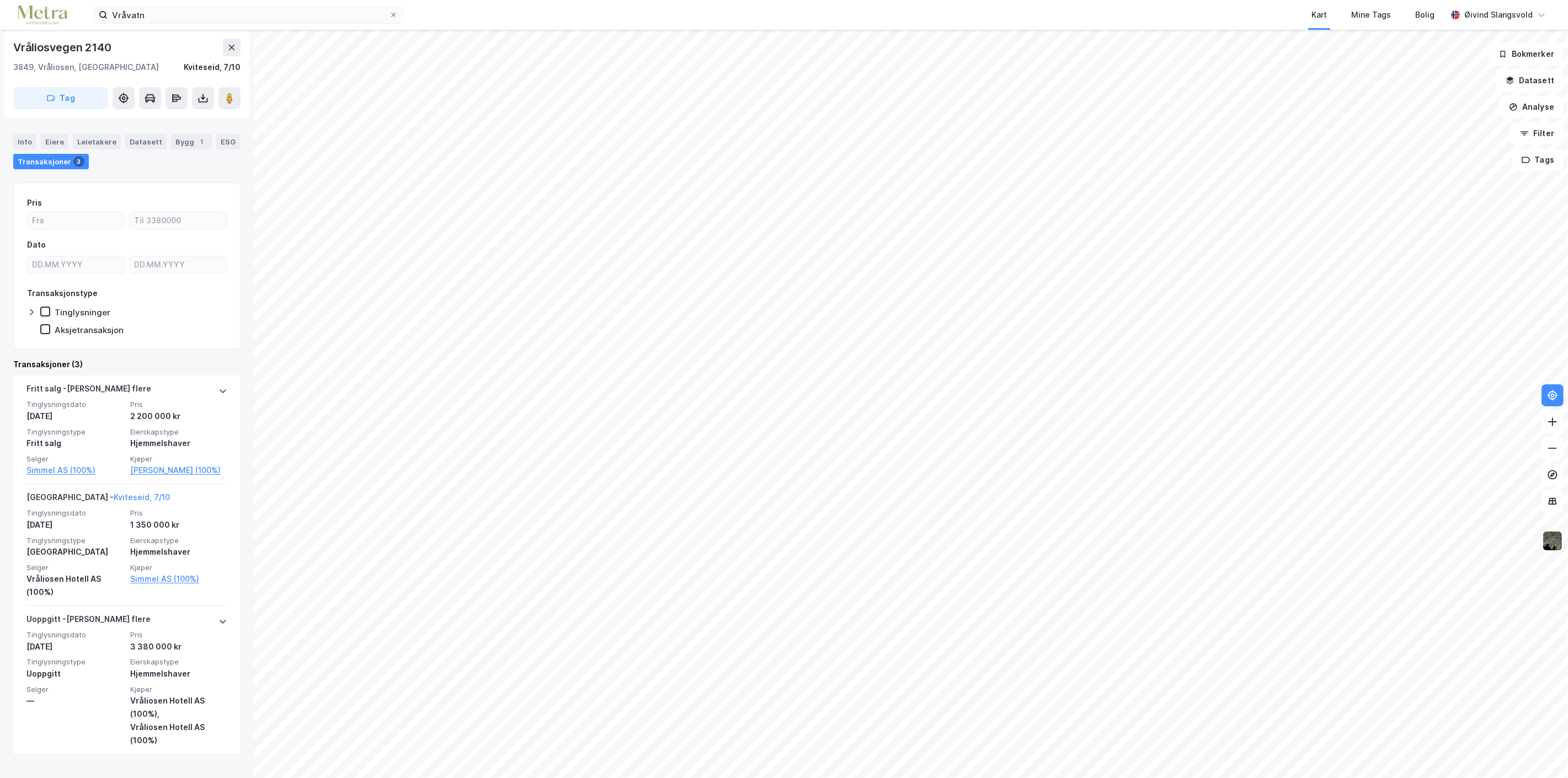
scroll to position [67, 0]
click at [1508, 12] on div "Øivind Slangsvold" at bounding box center [1498, 15] width 68 height 13
click at [1456, 63] on div "Logg ut" at bounding box center [1446, 68] width 29 height 13
